Goal: Task Accomplishment & Management: Manage account settings

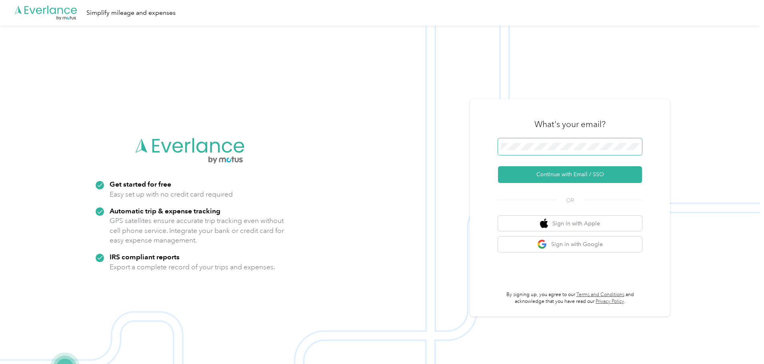
click at [572, 142] on span at bounding box center [570, 146] width 144 height 17
click at [567, 150] on span at bounding box center [570, 146] width 144 height 17
click at [569, 178] on button "Continue with Email / SSO" at bounding box center [570, 174] width 144 height 17
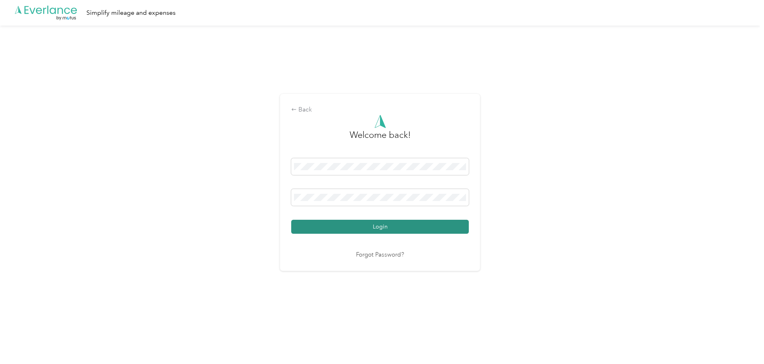
click at [370, 230] on button "Login" at bounding box center [380, 227] width 178 height 14
